Goal: Information Seeking & Learning: Learn about a topic

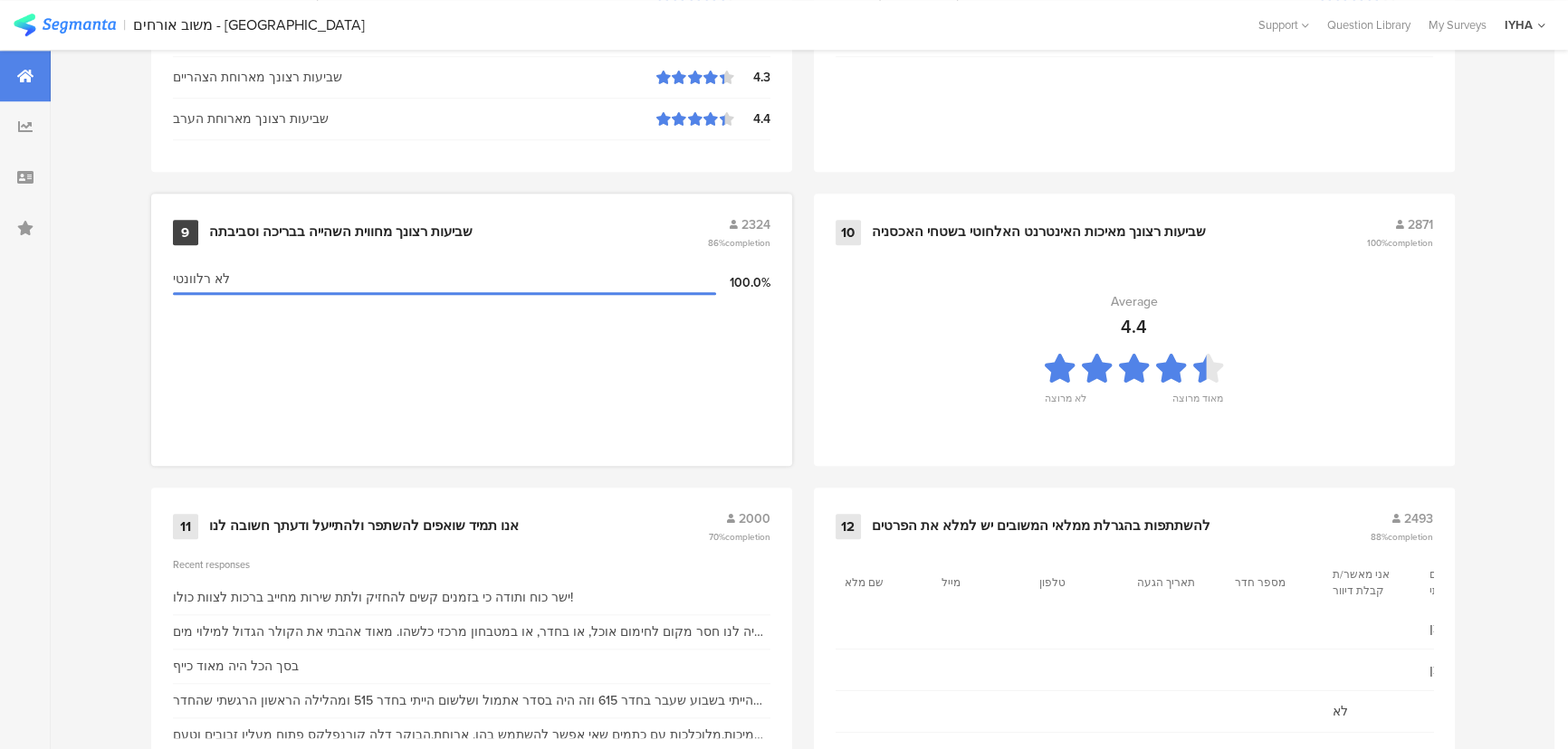
scroll to position [1901, 0]
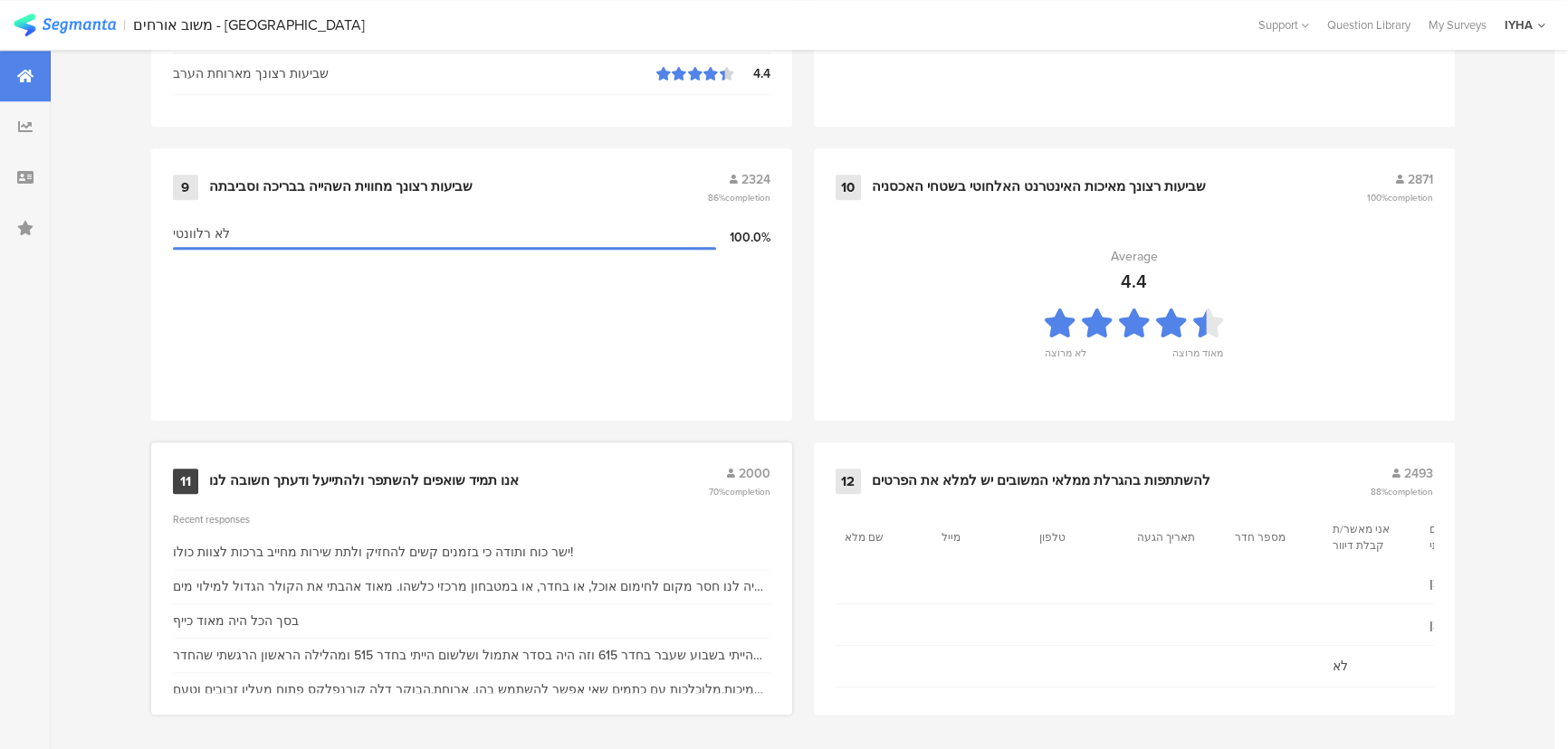
click at [340, 486] on div "11 אנו תמיד שואפים להשתפר ולהתייעל ודעתך חשובה לנו 2000 70% completion" at bounding box center [472, 481] width 598 height 35
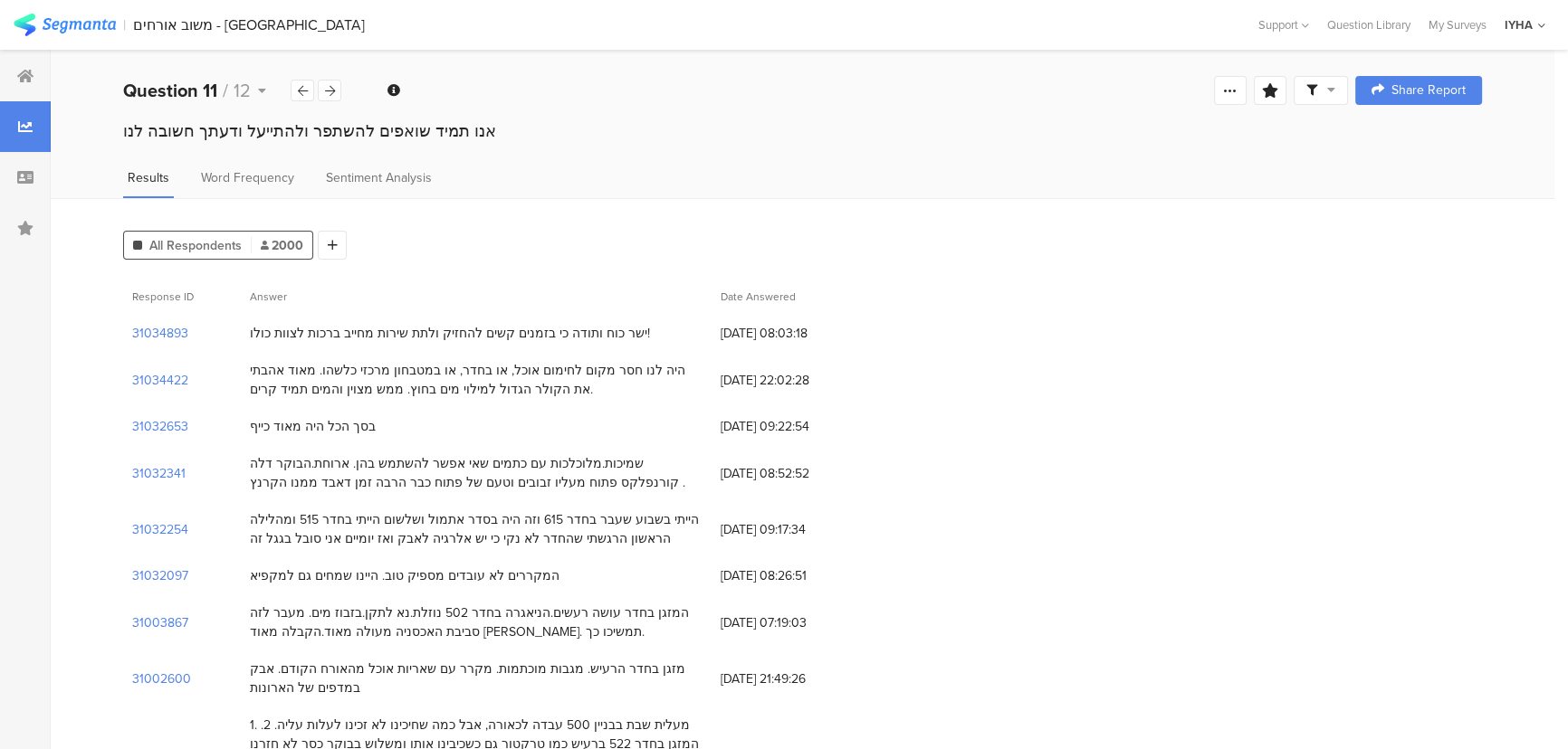
drag, startPoint x: 616, startPoint y: 461, endPoint x: 710, endPoint y: 484, distance: 96.8
click at [710, 484] on div "שמיכות.מלוכלכות עם כתמים שאי אפשר להשתמש בהן. ארוחת.הבוקר דלה קורנפלקס פתוח מעל…" at bounding box center [476, 474] width 471 height 56
click at [667, 461] on div "שמיכות.מלוכלכות עם כתמים שאי אפשר להשתמש בהן. ארוחת.הבוקר דלה קורנפלקס פתוח מעל…" at bounding box center [476, 473] width 453 height 38
drag, startPoint x: 667, startPoint y: 461, endPoint x: 463, endPoint y: 461, distance: 204.0
click at [463, 461] on div "שמיכות.מלוכלכות עם כתמים שאי אפשר להשתמש בהן. ארוחת.הבוקר דלה קורנפלקס פתוח מעל…" at bounding box center [476, 473] width 453 height 38
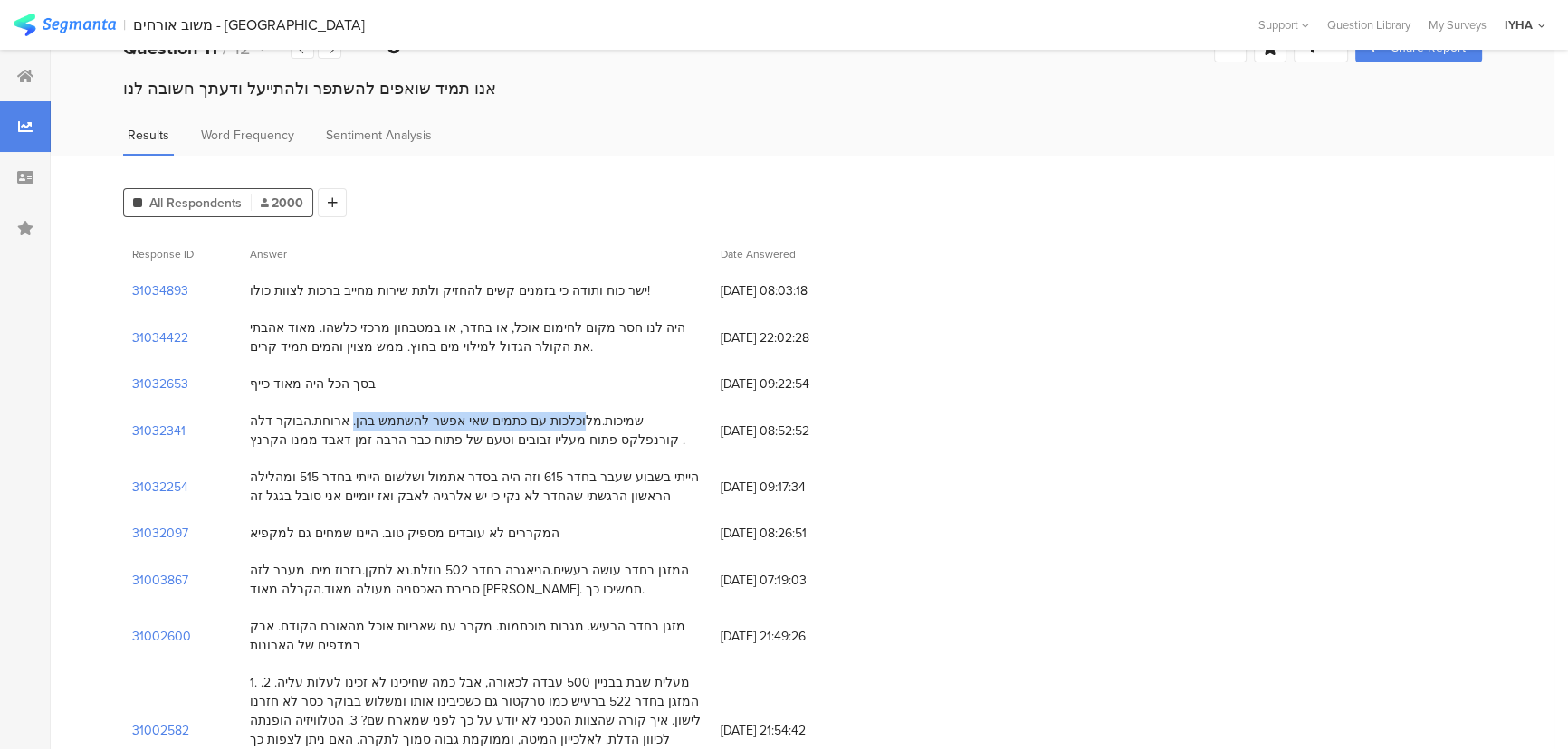
scroll to position [82, 0]
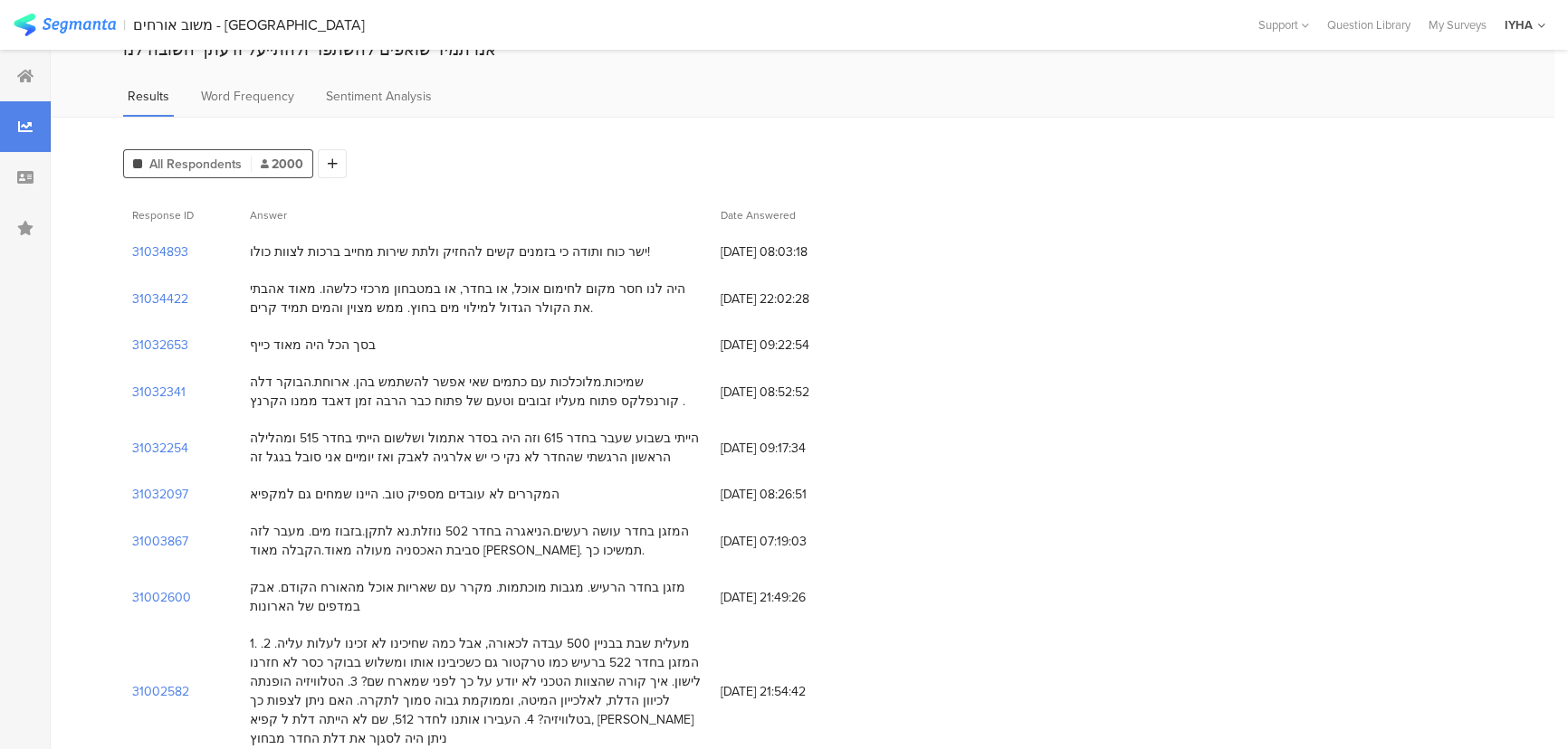
drag, startPoint x: 552, startPoint y: 395, endPoint x: 537, endPoint y: 400, distance: 15.8
click at [551, 396] on div "שמיכות.מלוכלכות עם כתמים שאי אפשר להשתמש בהן. ארוחת.הבוקר דלה קורנפלקס פתוח מעל…" at bounding box center [476, 391] width 453 height 38
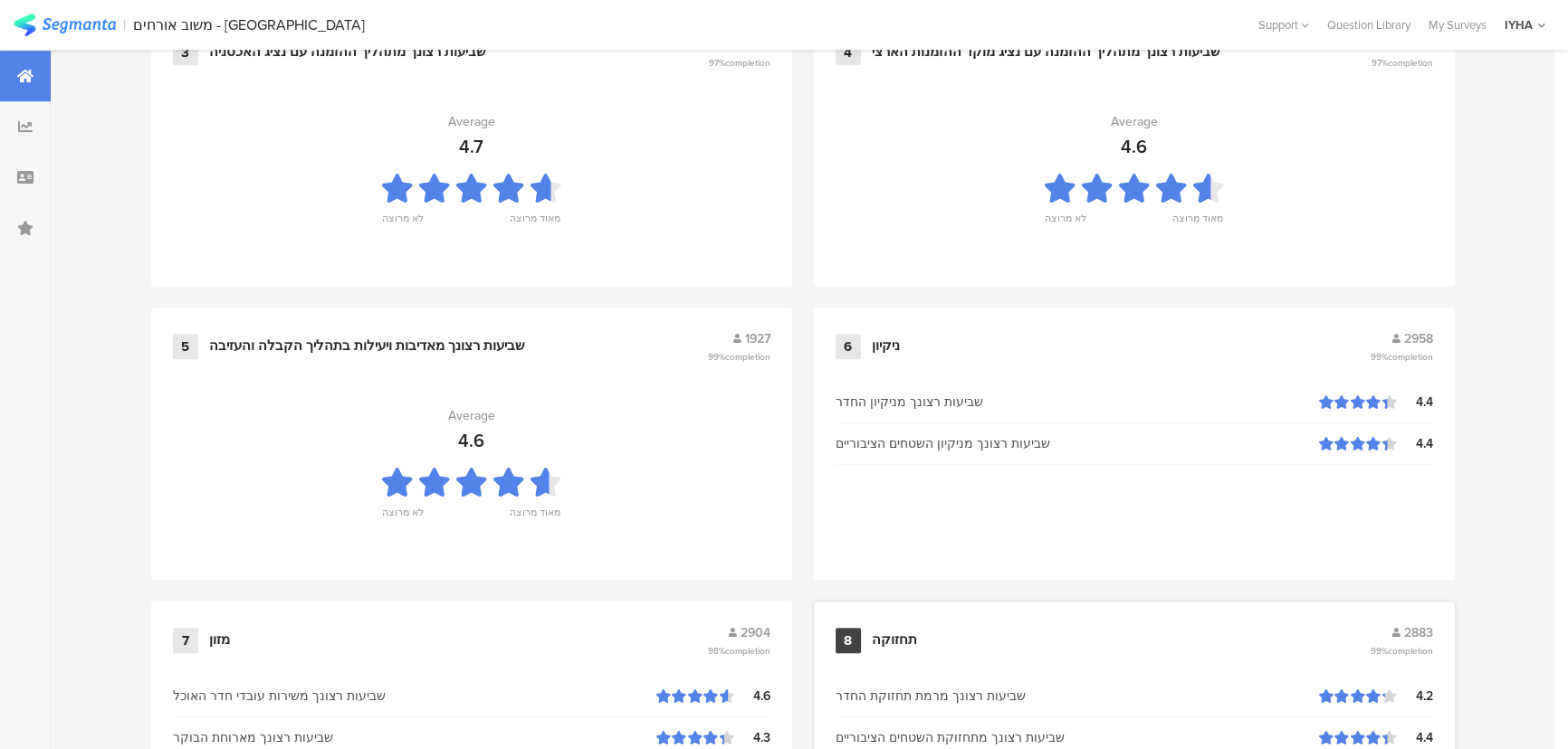
scroll to position [823, 0]
